Goal: Find specific page/section: Find specific page/section

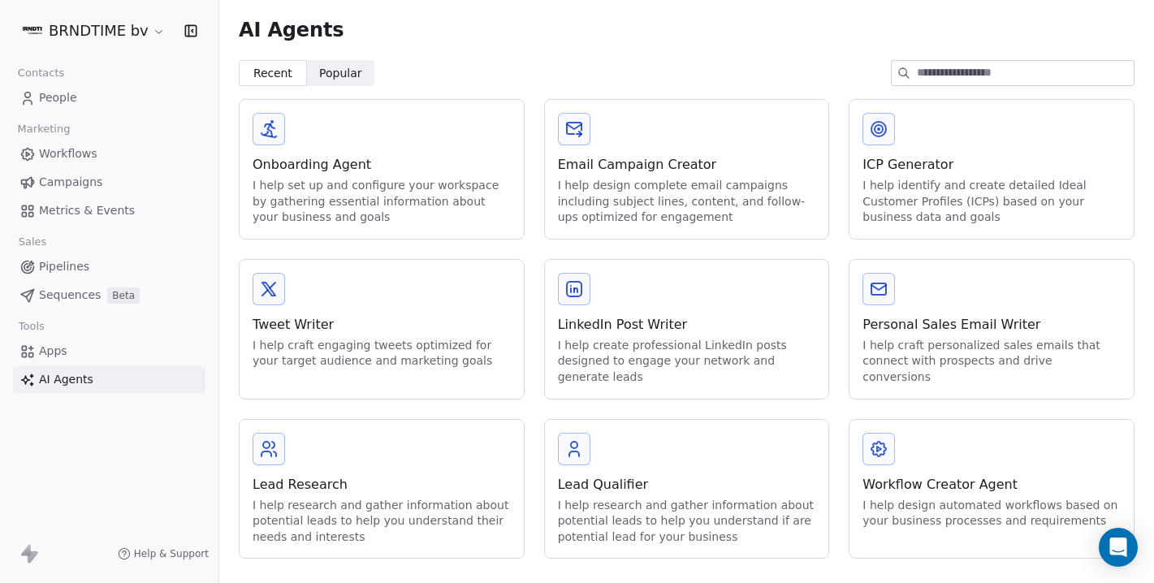
click at [663, 334] on div "LinkedIn Post Writer" at bounding box center [687, 324] width 258 height 19
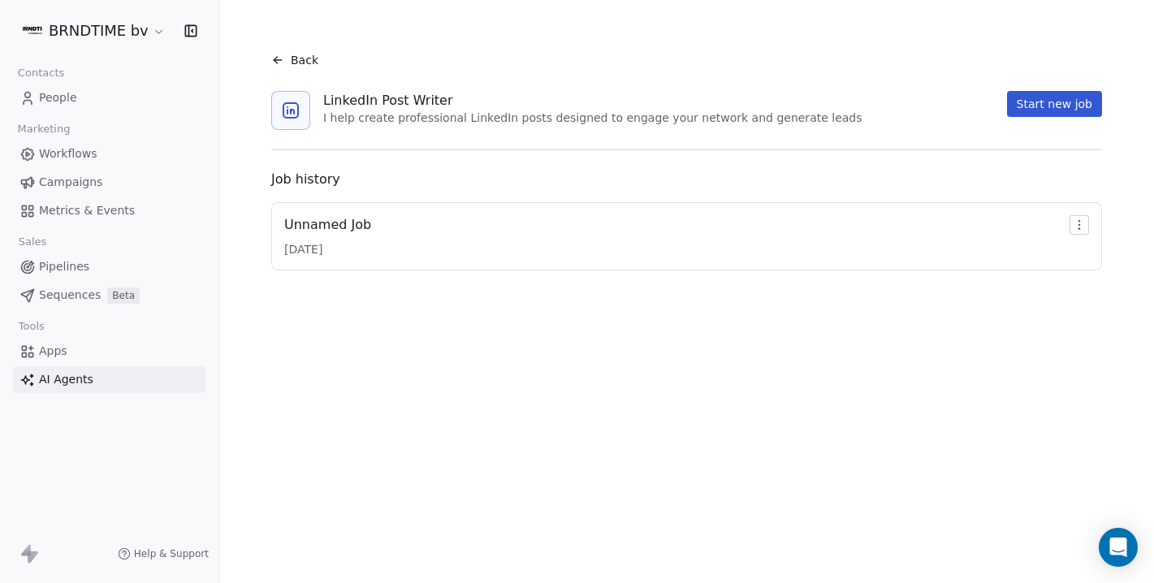
click at [287, 57] on div "Back" at bounding box center [294, 60] width 47 height 16
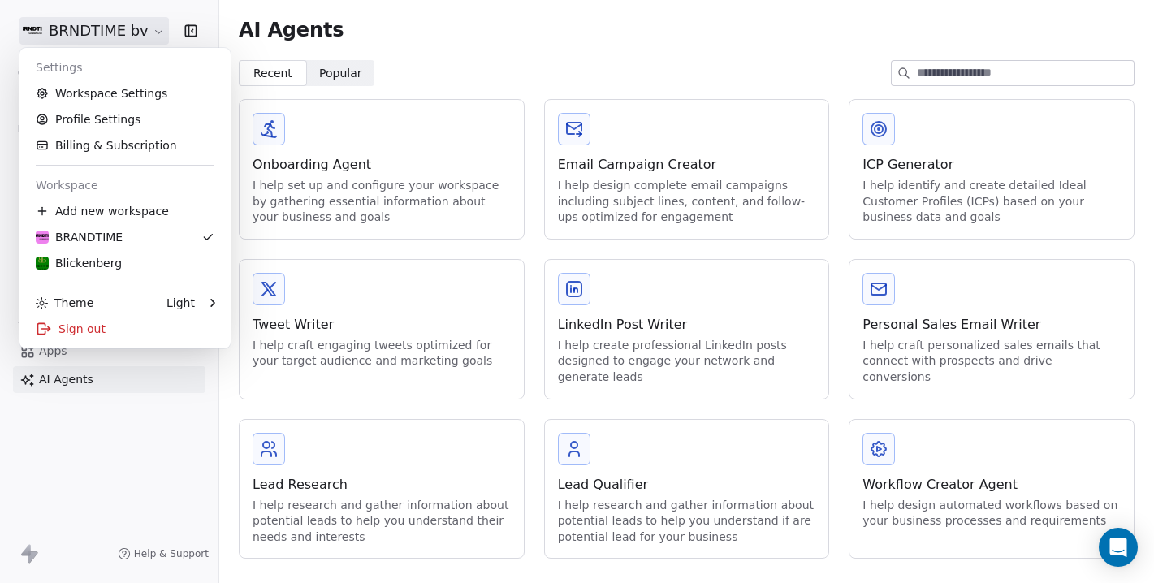
click at [140, 37] on html "BRNDTIME bv Contacts People Marketing Workflows Campaigns Metrics & Events Sale…" at bounding box center [577, 291] width 1154 height 583
click at [109, 257] on div "Blickenberg" at bounding box center [79, 263] width 86 height 16
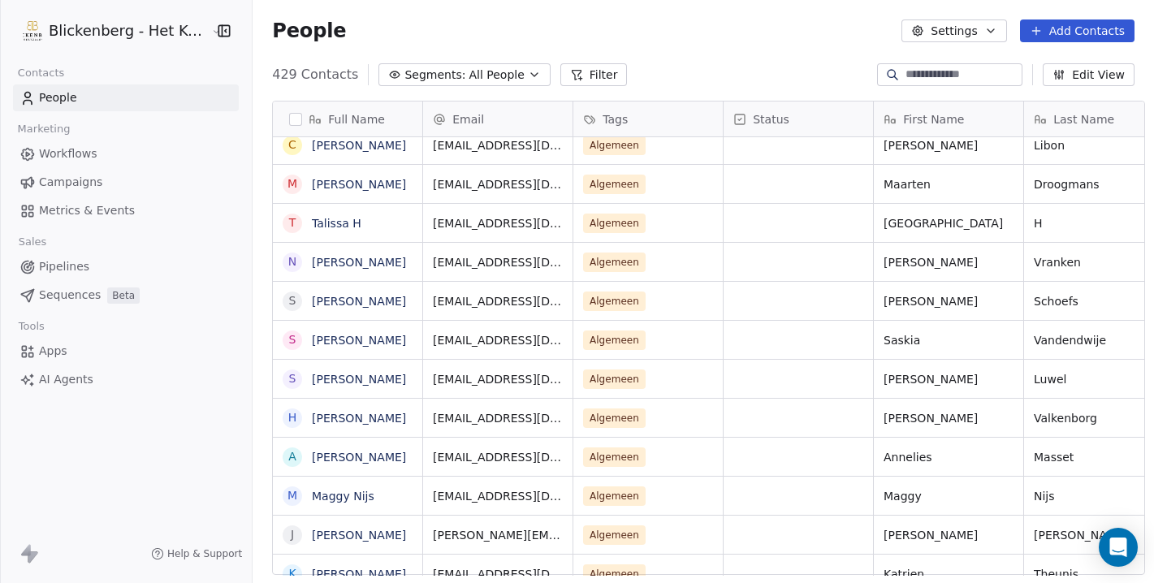
click at [62, 182] on span "Campaigns" at bounding box center [70, 182] width 63 height 17
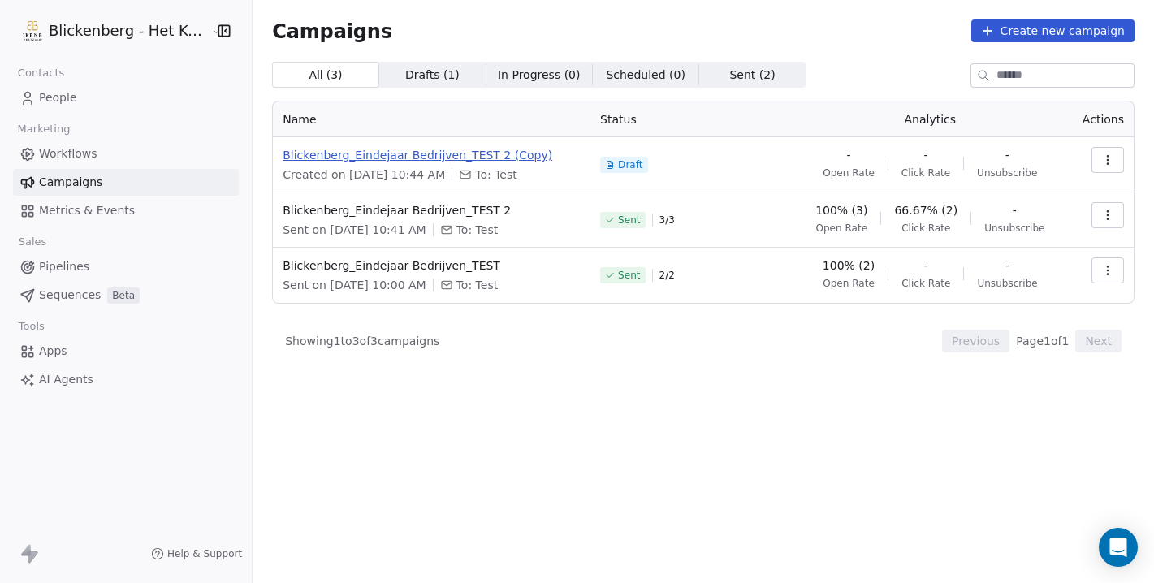
click at [433, 154] on span "Blickenberg_Eindejaar Bedrijven_TEST 2 (Copy)" at bounding box center [432, 155] width 298 height 16
